Goal: Task Accomplishment & Management: Use online tool/utility

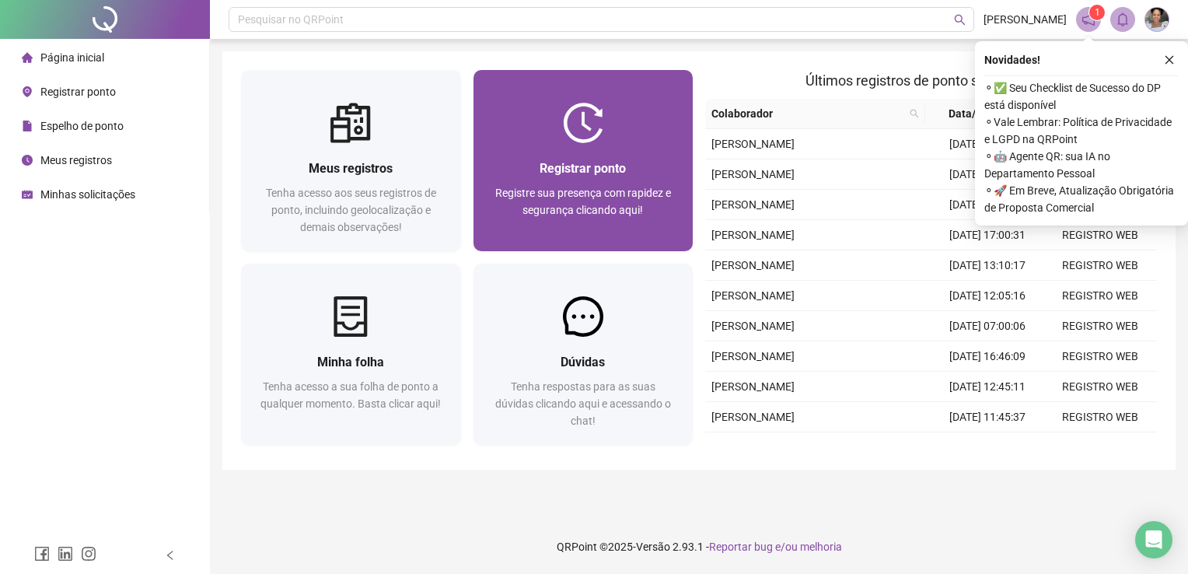
click at [601, 86] on div "Registrar ponto Registre sua presença com rapidez e segurança clicando aqui!" at bounding box center [584, 160] width 220 height 181
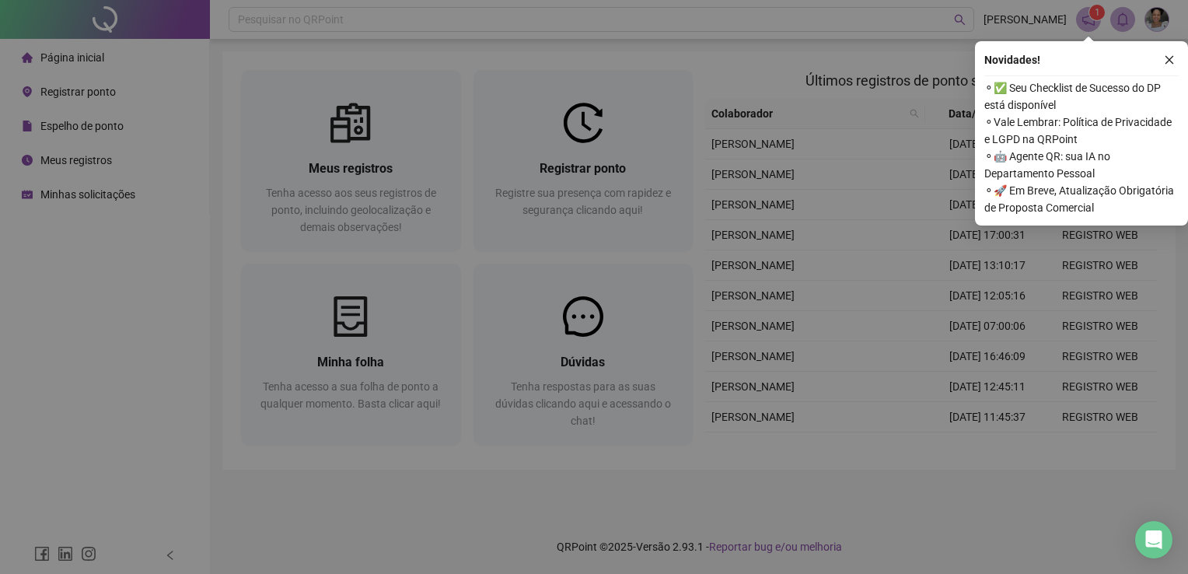
click at [613, 156] on div "16:00:43 Empregador : Colaborador : REGISTRAR PONTO SOLICITAR AJUSTE" at bounding box center [594, 189] width 507 height 267
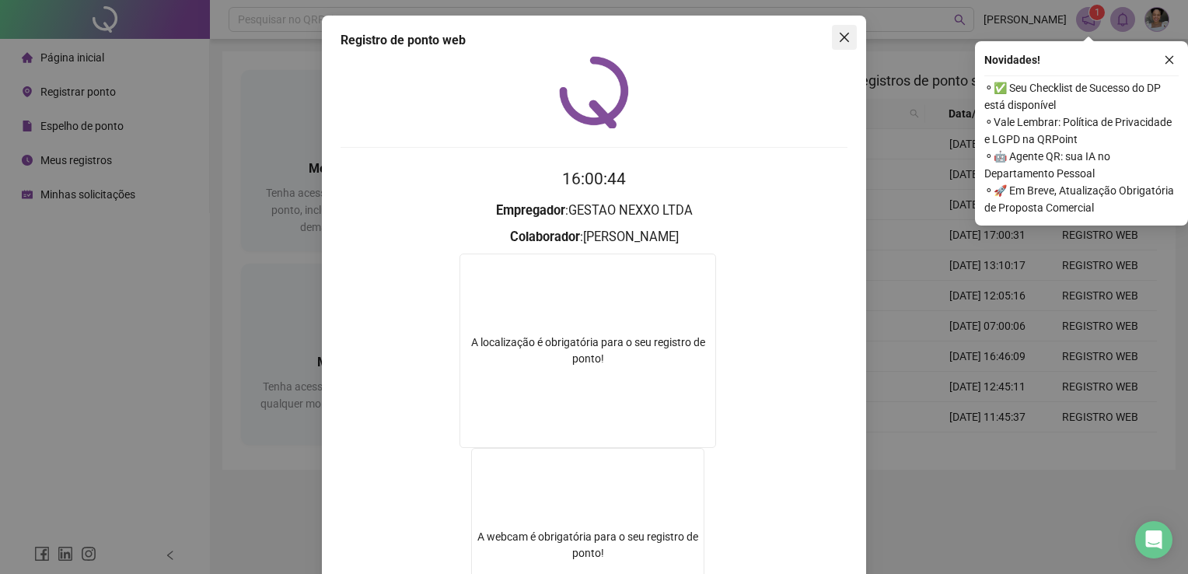
click at [845, 36] on span "Close" at bounding box center [844, 37] width 25 height 12
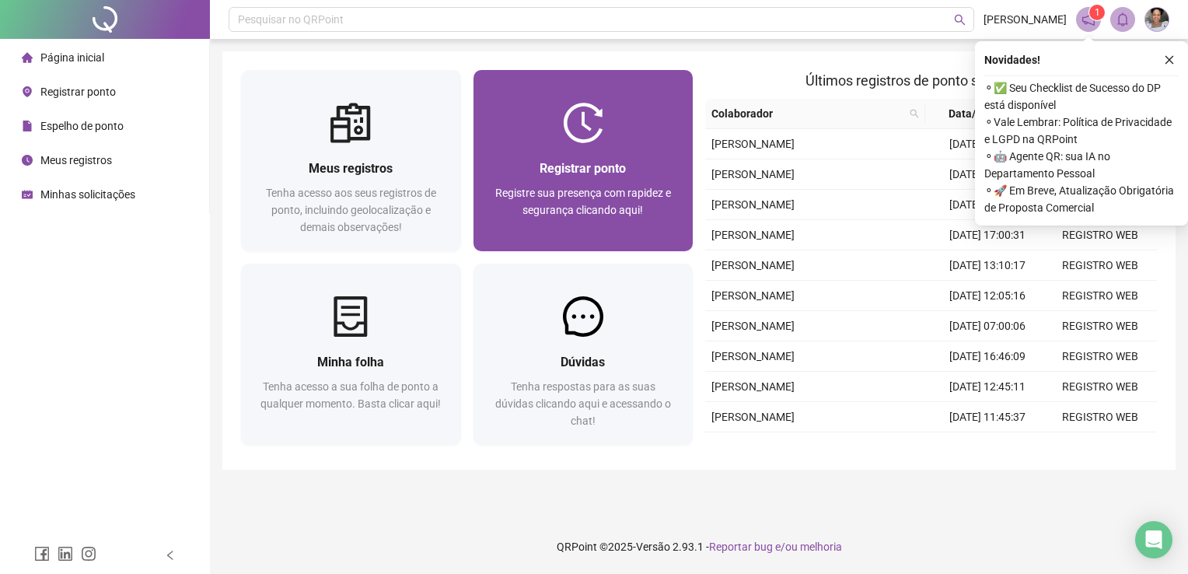
click at [590, 166] on span "Registrar ponto" at bounding box center [583, 168] width 86 height 15
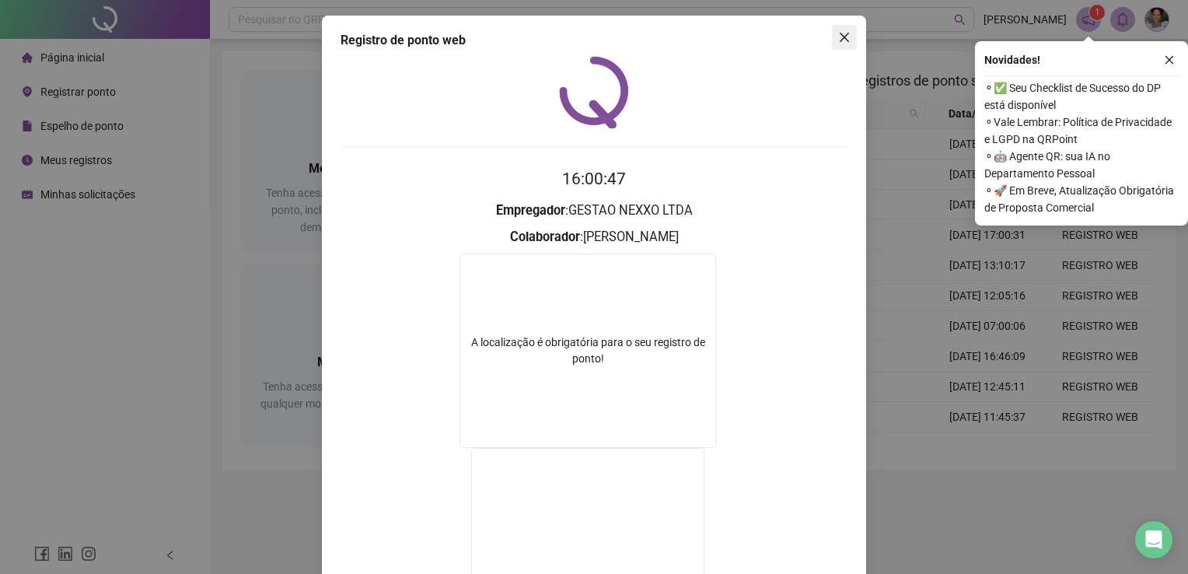
click at [832, 36] on span "Close" at bounding box center [844, 37] width 25 height 12
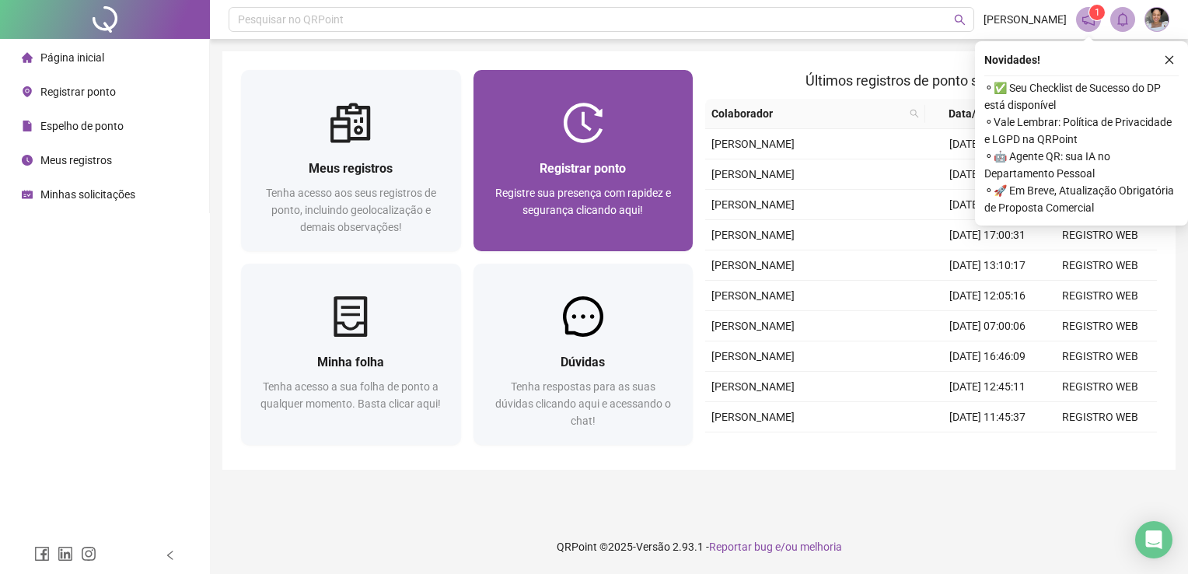
click at [567, 164] on span "Registrar ponto" at bounding box center [583, 168] width 86 height 15
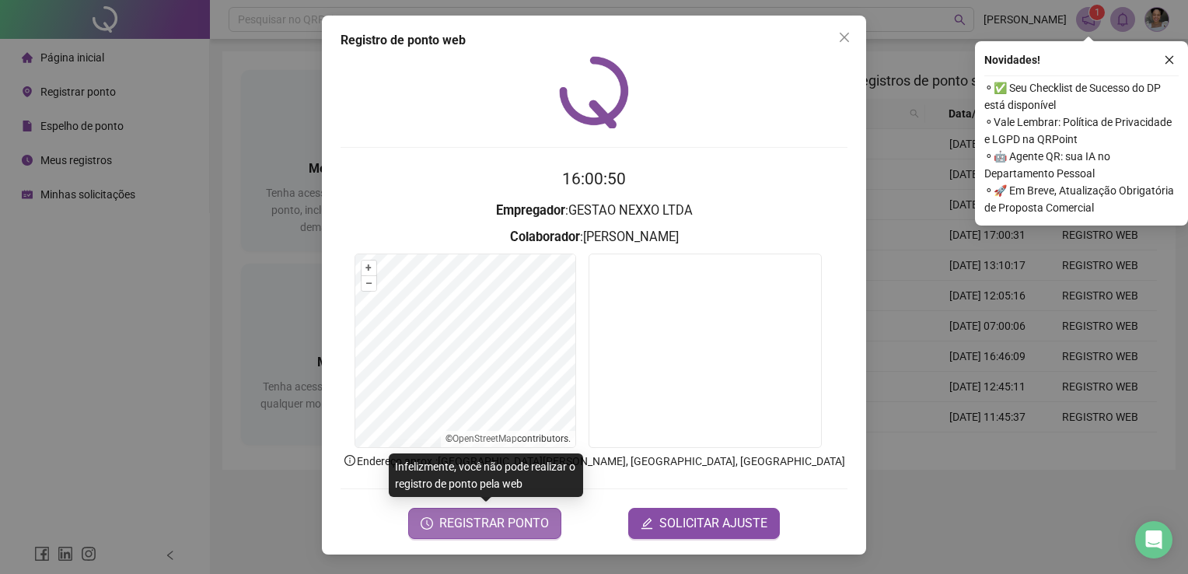
click at [513, 521] on span "REGISTRAR PONTO" at bounding box center [494, 523] width 110 height 19
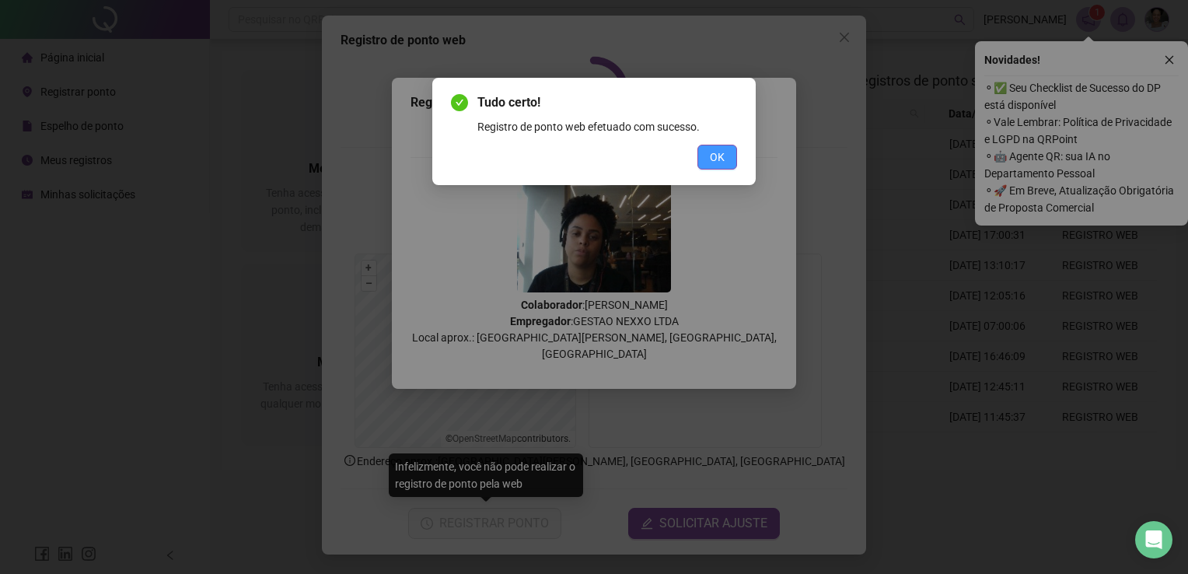
click at [718, 163] on span "OK" at bounding box center [717, 157] width 15 height 17
